Goal: Answer question/provide support: Share knowledge or assist other users

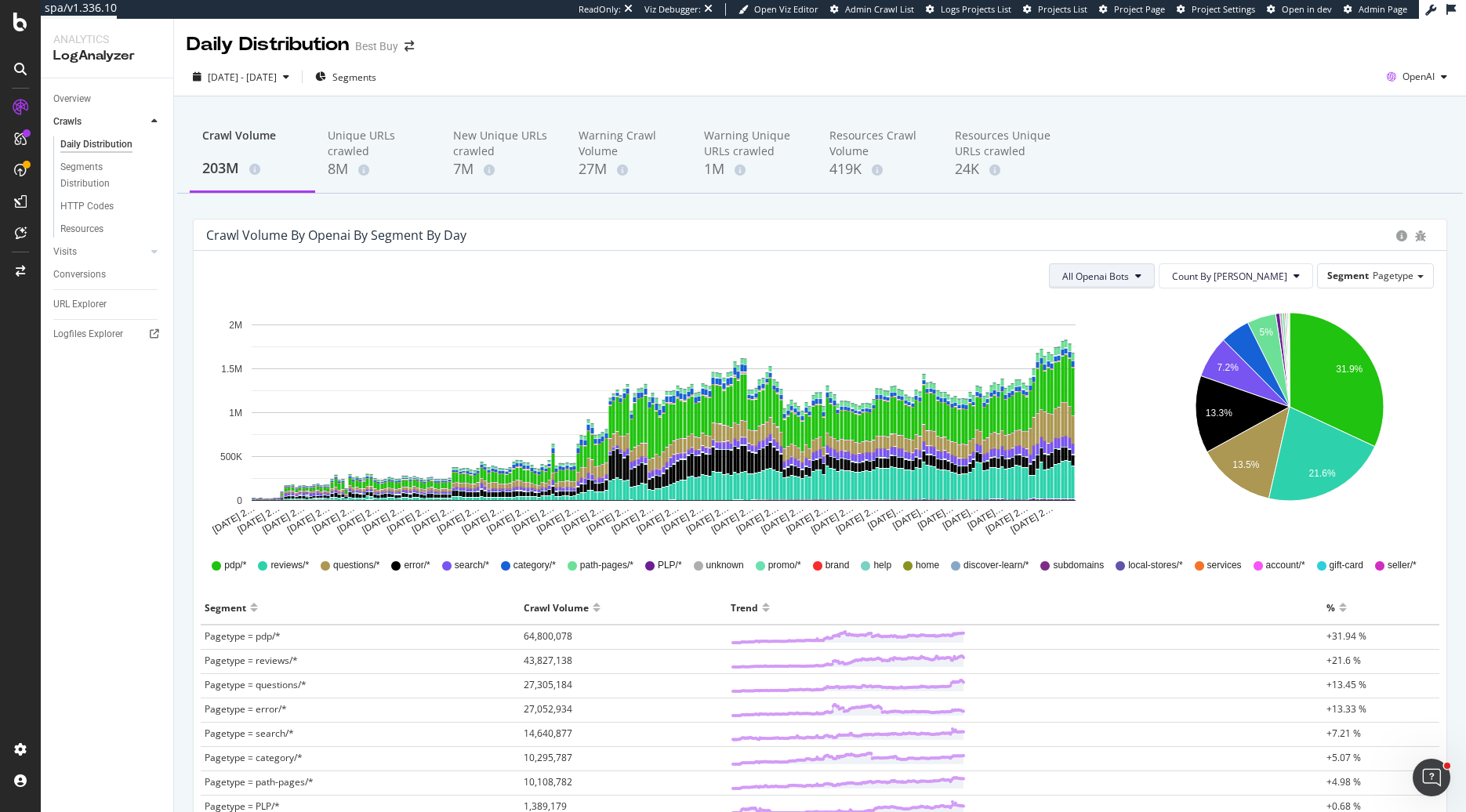
click at [1129, 280] on span "All Openai Bots" at bounding box center [1095, 277] width 66 height 13
click at [1148, 390] on span "ChatGPT-User" at bounding box center [1157, 393] width 68 height 14
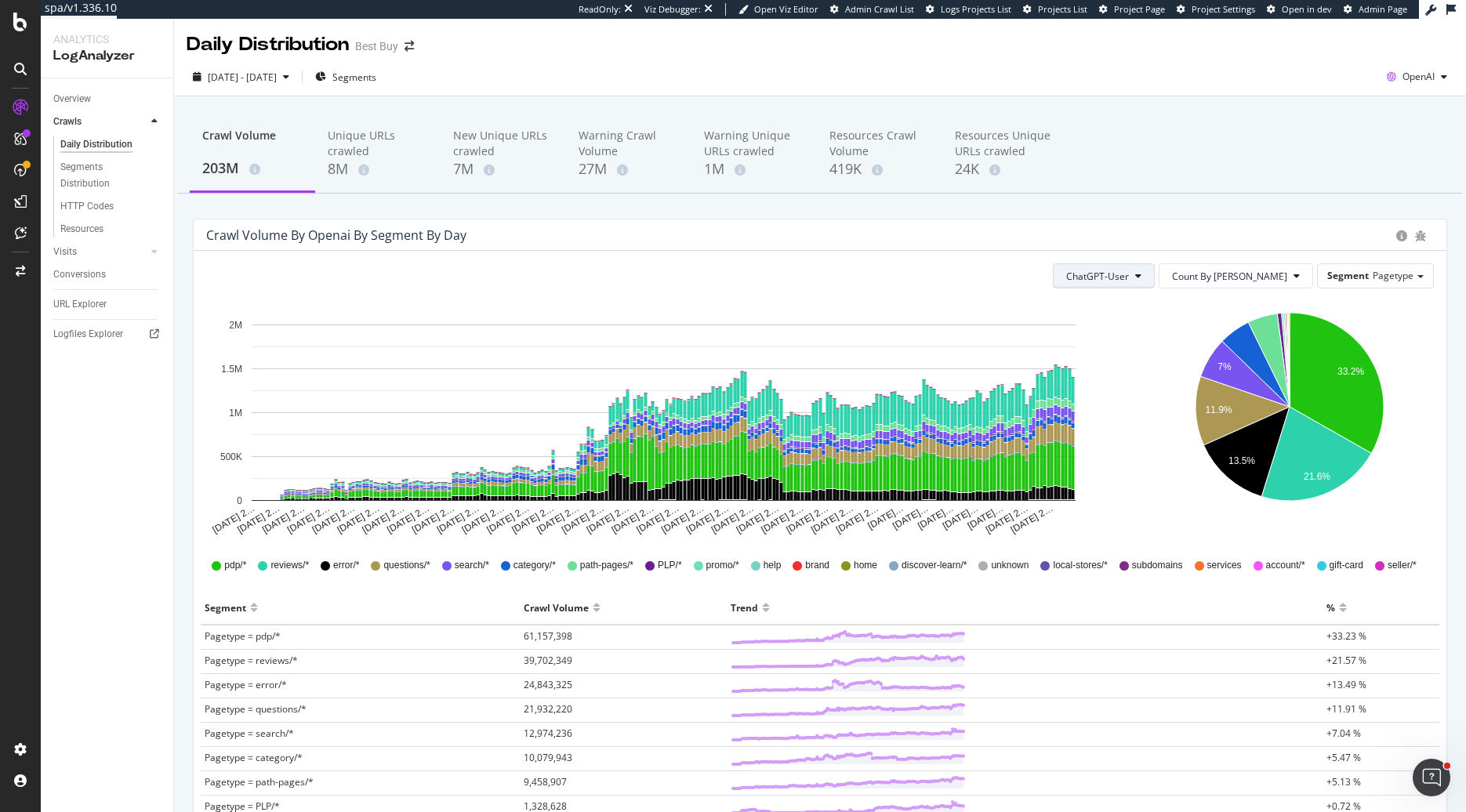
click at [1129, 277] on span "ChatGPT-User" at bounding box center [1098, 277] width 63 height 13
click at [1145, 301] on span "All Openai Bots" at bounding box center [1162, 306] width 66 height 14
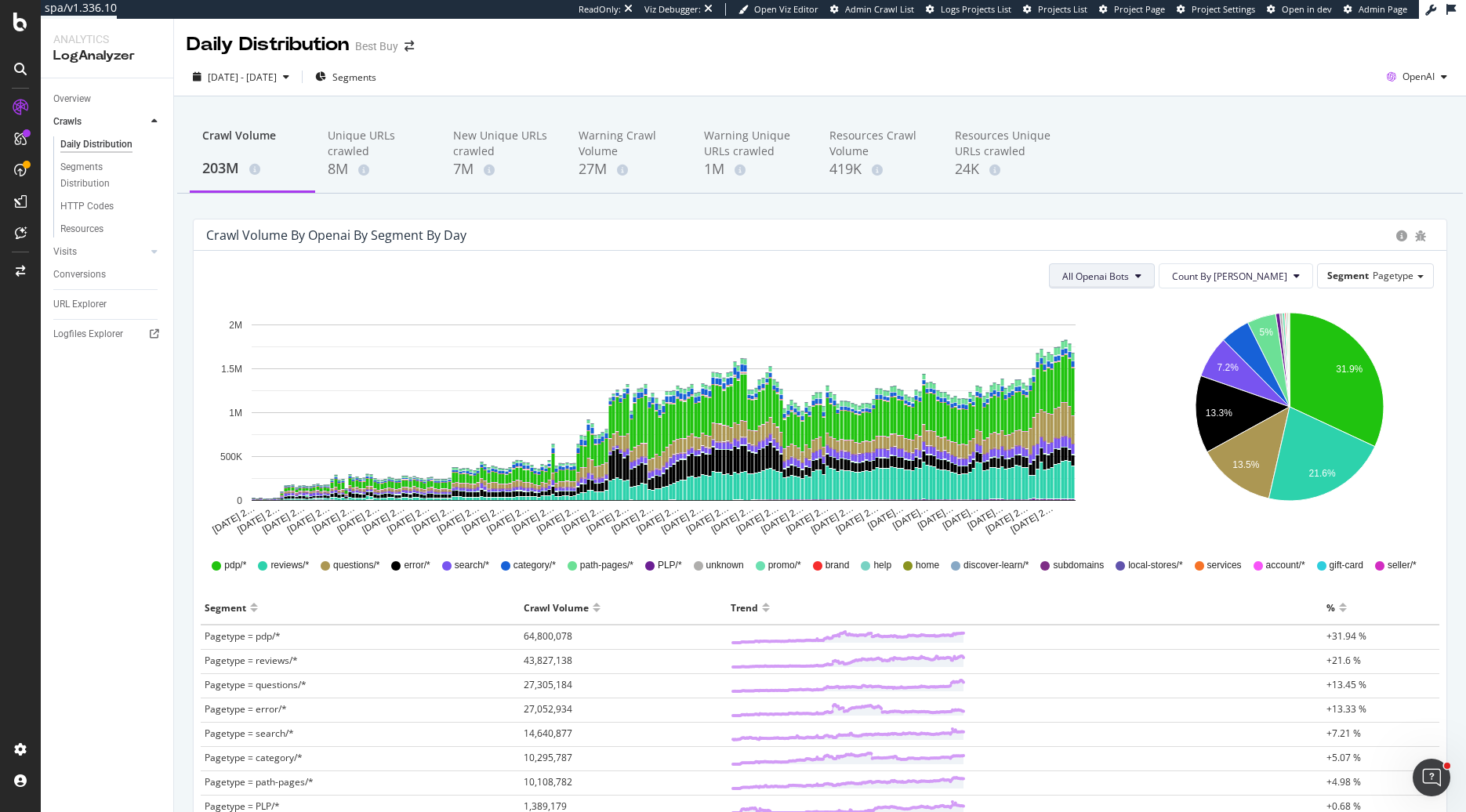
click at [1129, 273] on span "All Openai Bots" at bounding box center [1095, 277] width 66 height 13
click at [1150, 399] on span "ChatGPT-User" at bounding box center [1157, 393] width 68 height 14
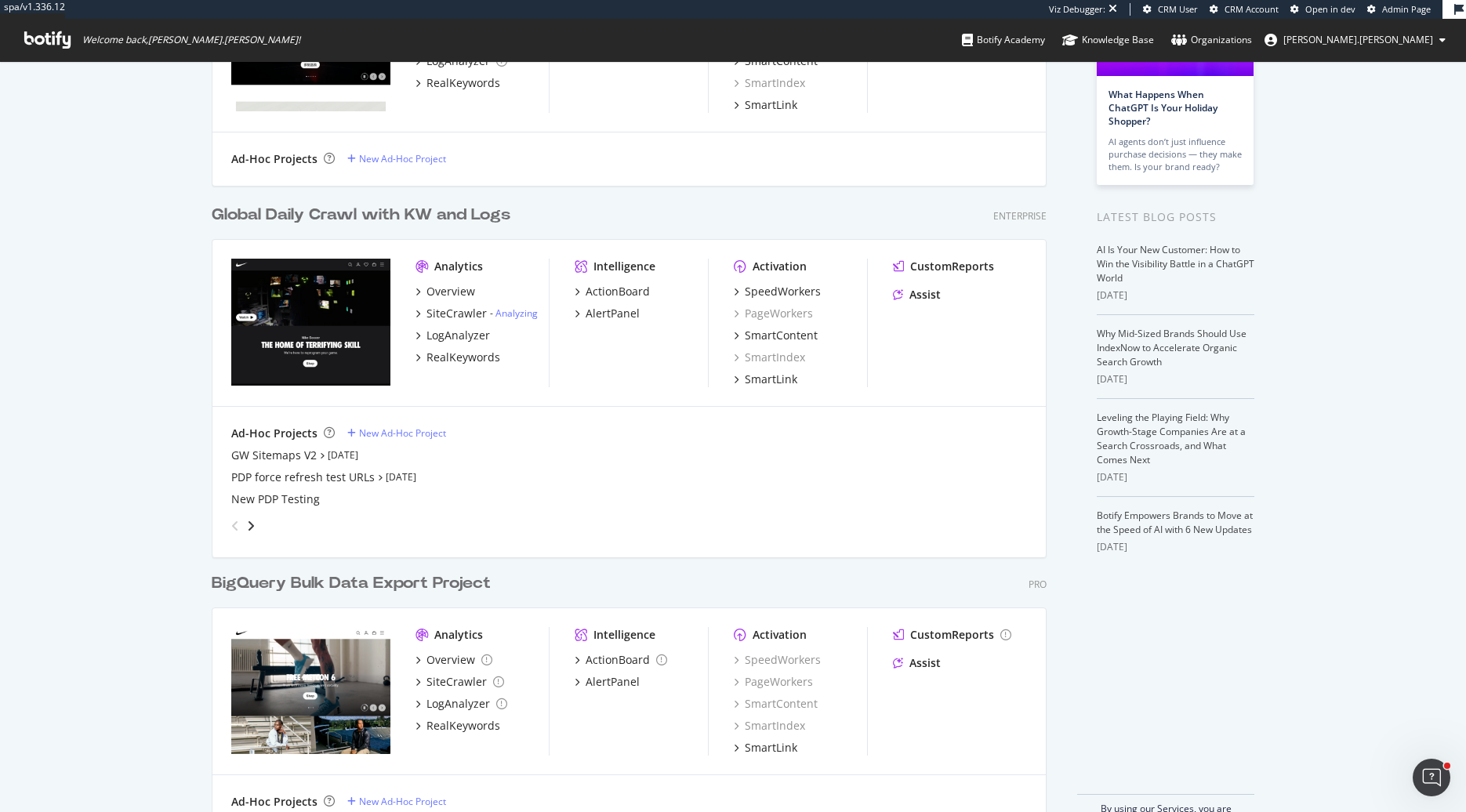
scroll to position [247, 0]
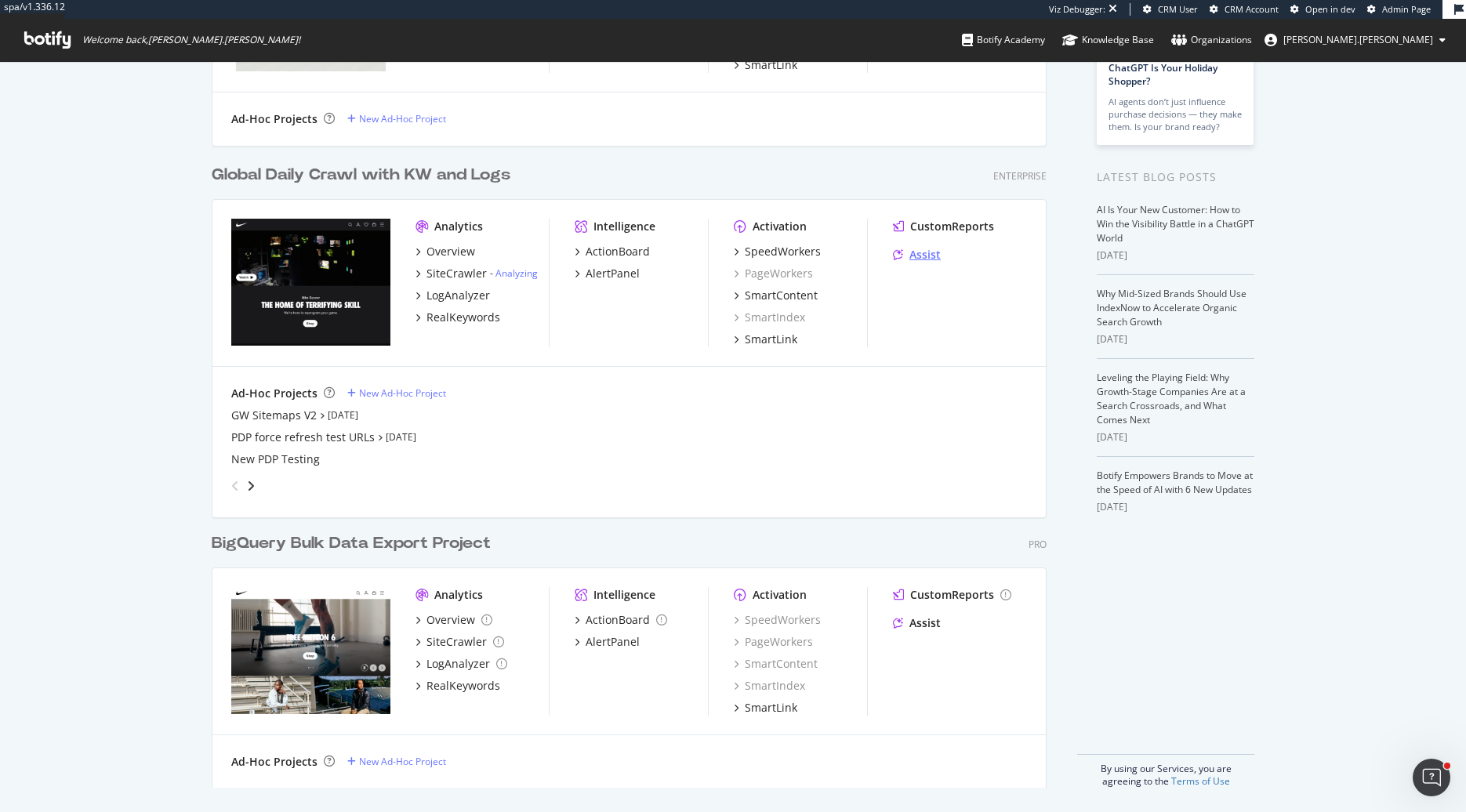
click at [926, 254] on div "Assist" at bounding box center [926, 254] width 31 height 16
